Goal: Download file/media

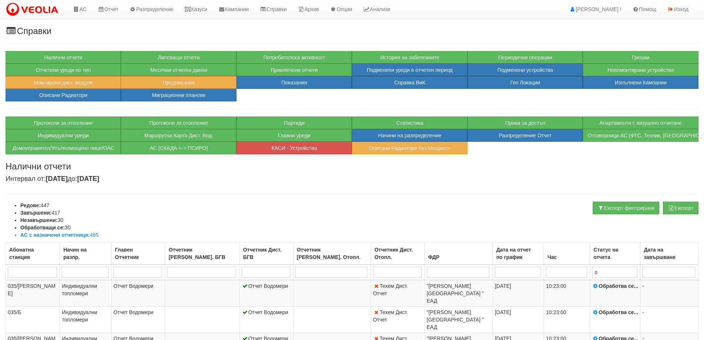
select select "40"
click at [183, 68] on button "Месечни отчетни данни" at bounding box center [178, 70] width 115 height 13
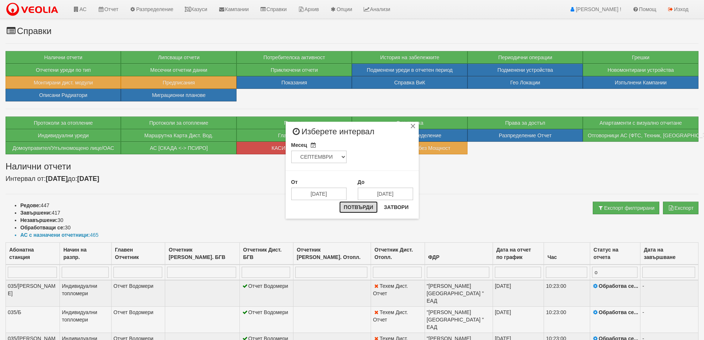
click at [349, 212] on button "Потвърди" at bounding box center [358, 207] width 38 height 12
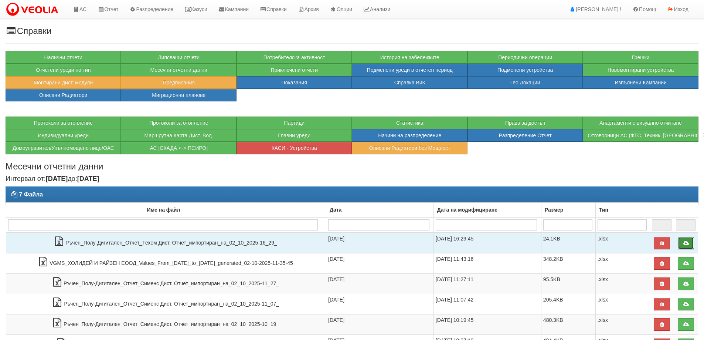
click at [688, 244] on icon at bounding box center [686, 242] width 7 height 5
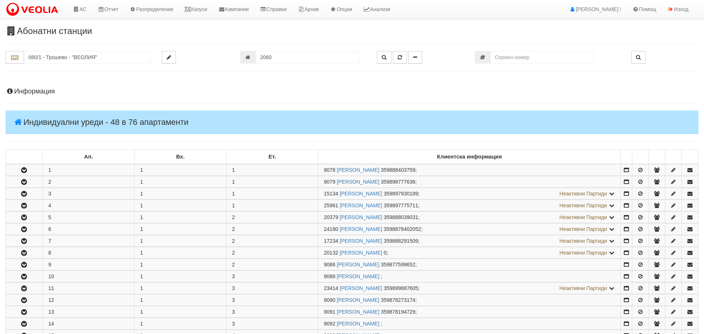
scroll to position [665, 0]
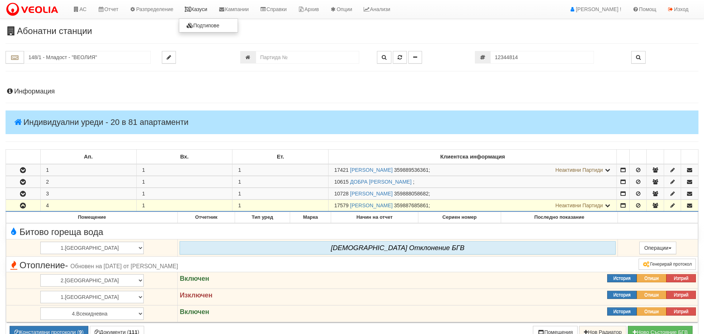
click at [201, 3] on link "Казуси" at bounding box center [196, 9] width 34 height 18
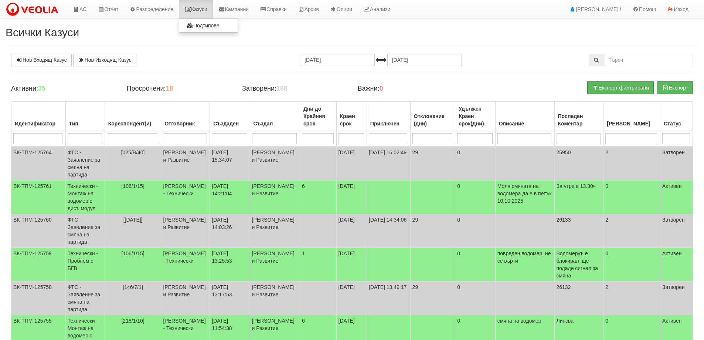
click at [191, 11] on icon at bounding box center [187, 9] width 7 height 5
click at [200, 8] on link "Казуси" at bounding box center [196, 9] width 34 height 18
